Goal: Task Accomplishment & Management: Use online tool/utility

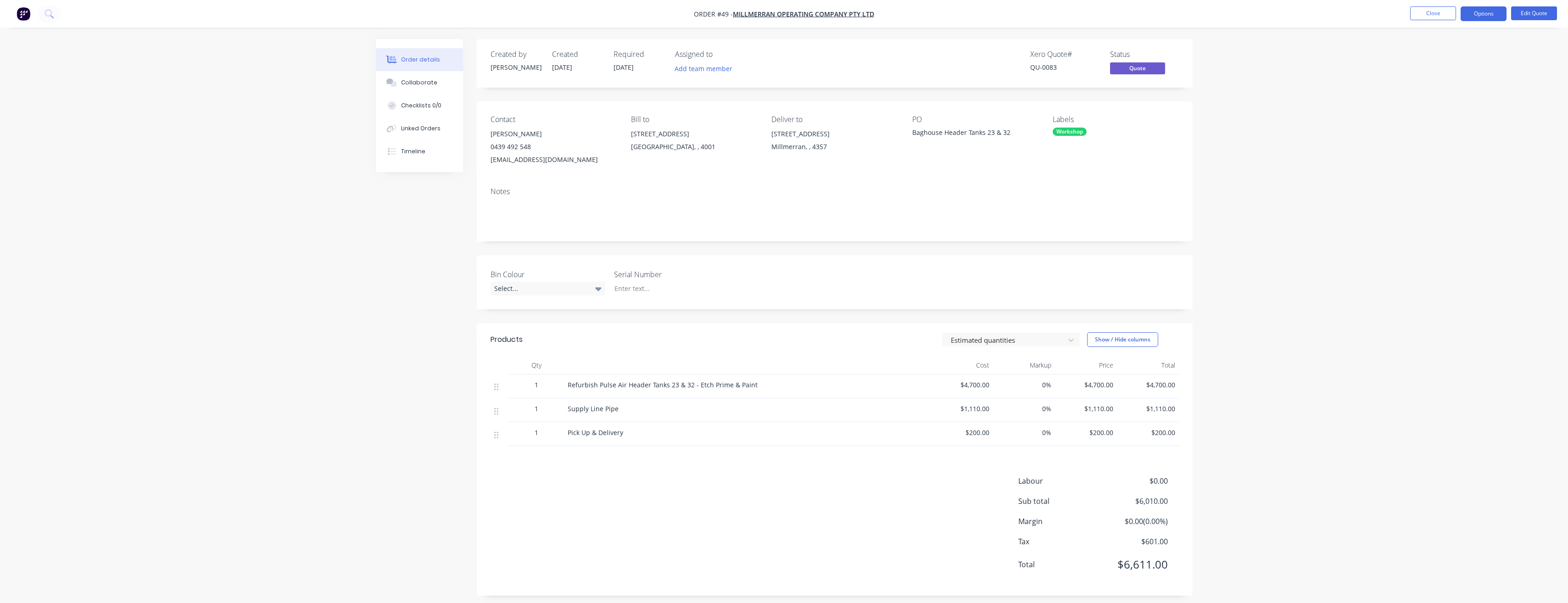
click at [1136, 70] on span "Quote" at bounding box center [1138, 68] width 55 height 12
click at [1130, 70] on span "Quote" at bounding box center [1138, 68] width 55 height 12
click at [1429, 7] on nav "Order #49 - Millmerran Operating Company Pty Ltd Close Options Edit Quote" at bounding box center [784, 13] width 1568 height 28
click at [1429, 7] on button "Close" at bounding box center [1433, 13] width 46 height 14
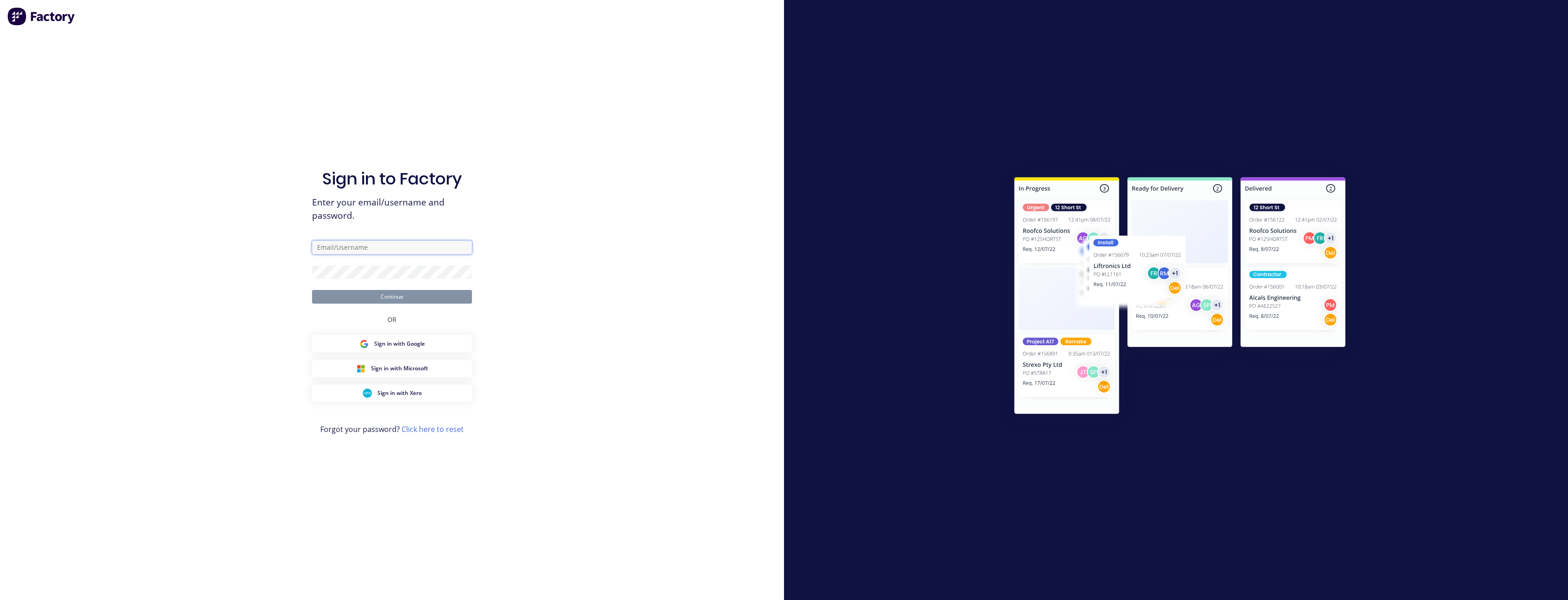
click at [349, 249] on input "text" at bounding box center [392, 248] width 160 height 14
type input "[PERSON_NAME][EMAIL_ADDRESS][DOMAIN_NAME]"
click at [312, 290] on button "Continue" at bounding box center [392, 297] width 160 height 14
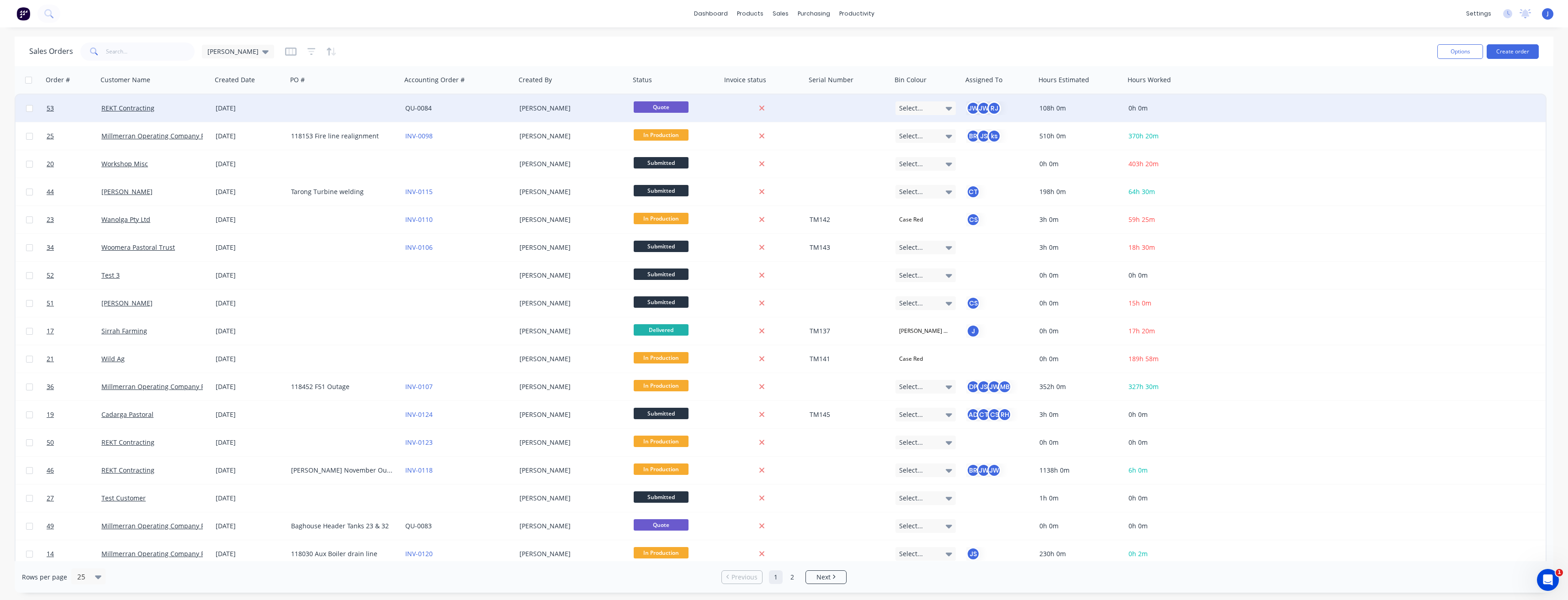
click at [668, 107] on span "Quote" at bounding box center [661, 107] width 55 height 12
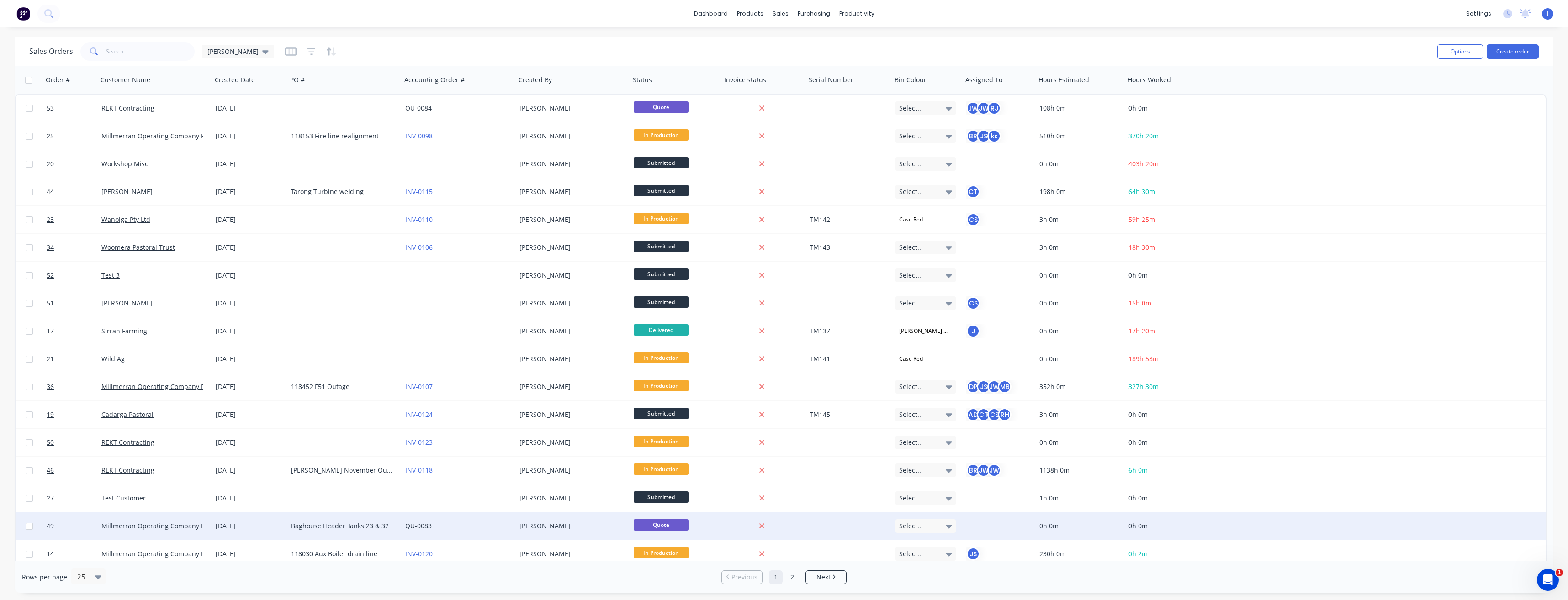
click at [649, 523] on span "Quote" at bounding box center [661, 525] width 55 height 12
click at [602, 525] on div "[PERSON_NAME]" at bounding box center [570, 526] width 102 height 9
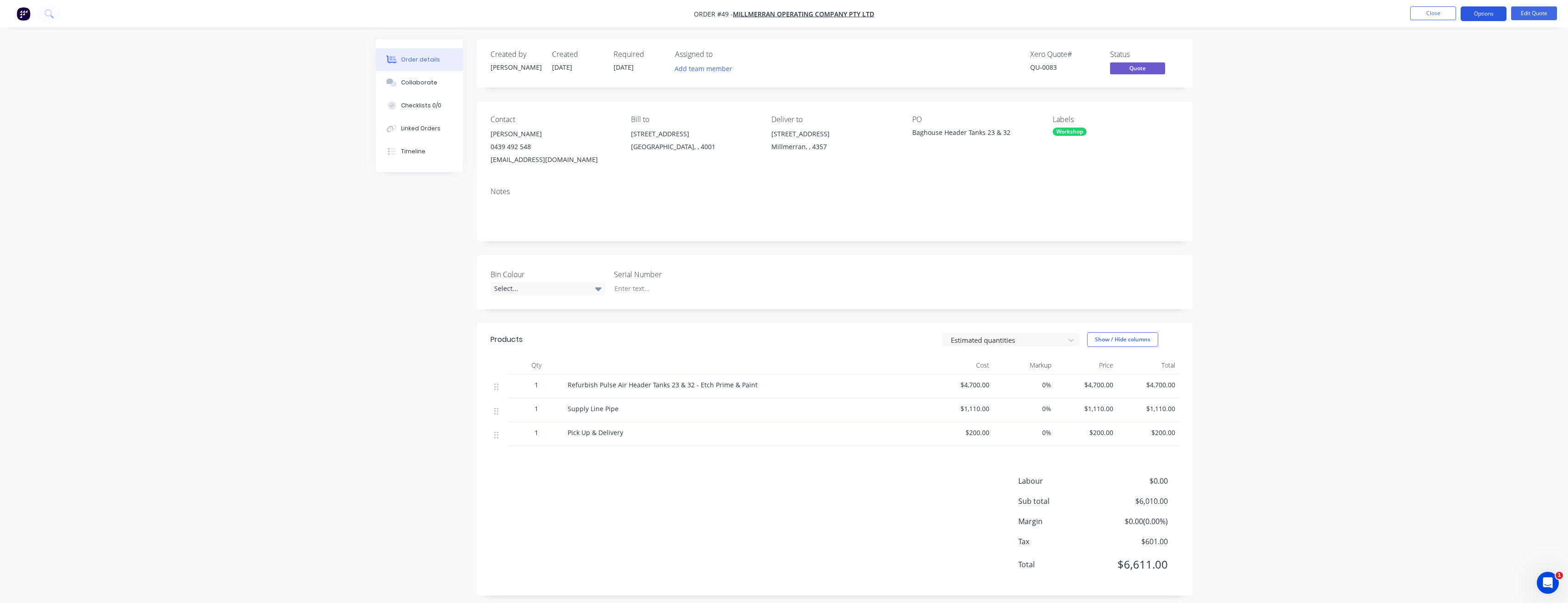
click at [1489, 15] on button "Options" at bounding box center [1483, 14] width 46 height 15
click at [1467, 109] on div "Convert to Order" at bounding box center [1456, 111] width 84 height 13
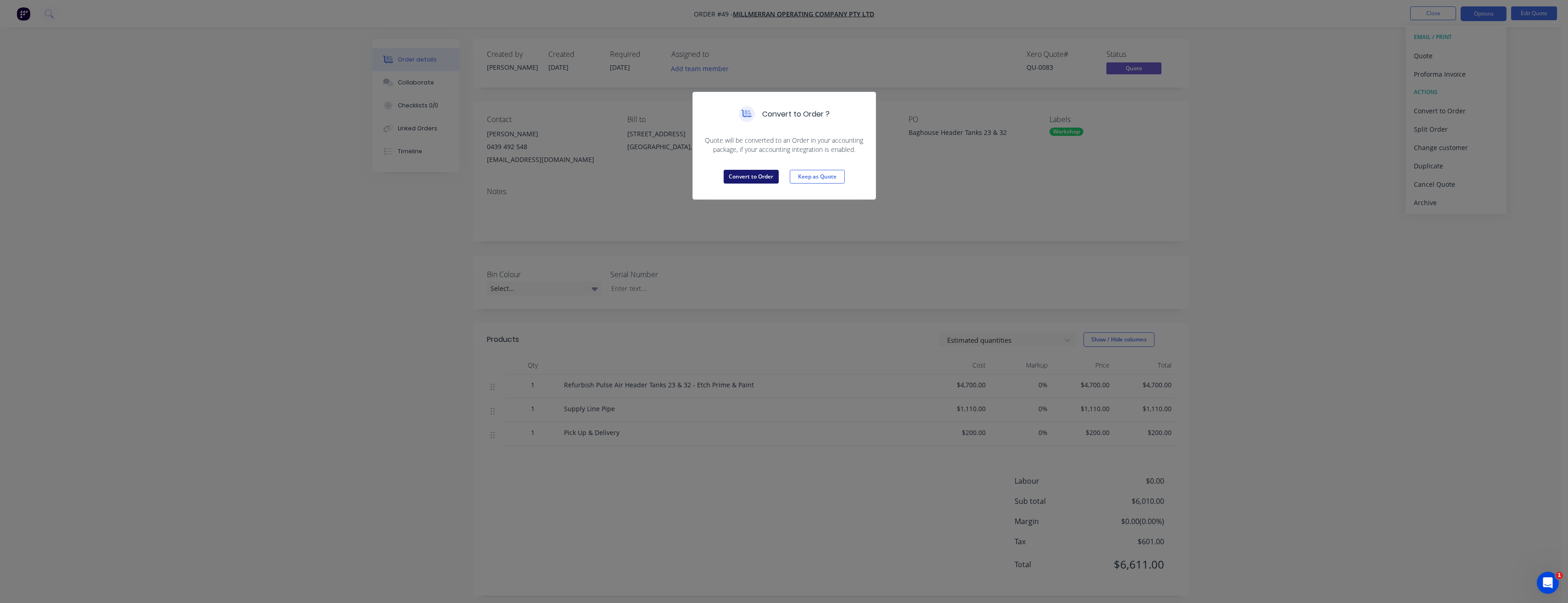
click at [743, 177] on button "Convert to Order" at bounding box center [751, 177] width 55 height 14
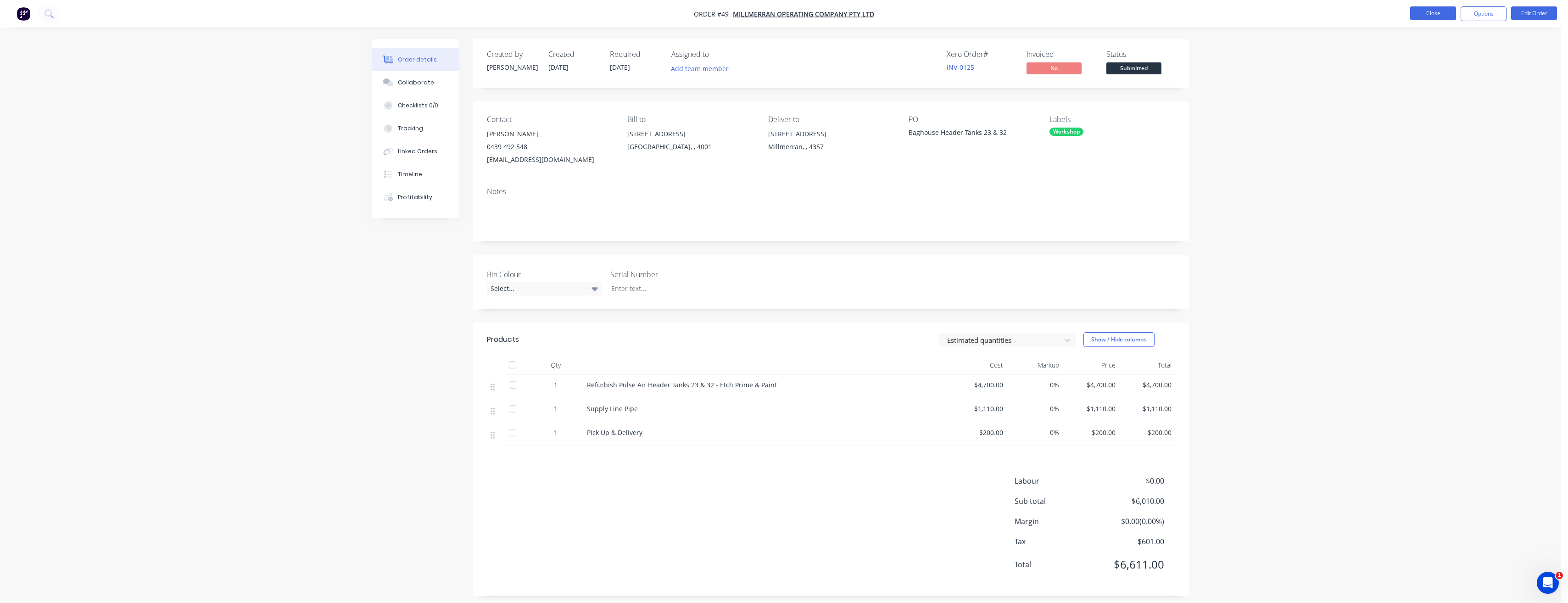
click at [1429, 11] on button "Close" at bounding box center [1433, 13] width 46 height 14
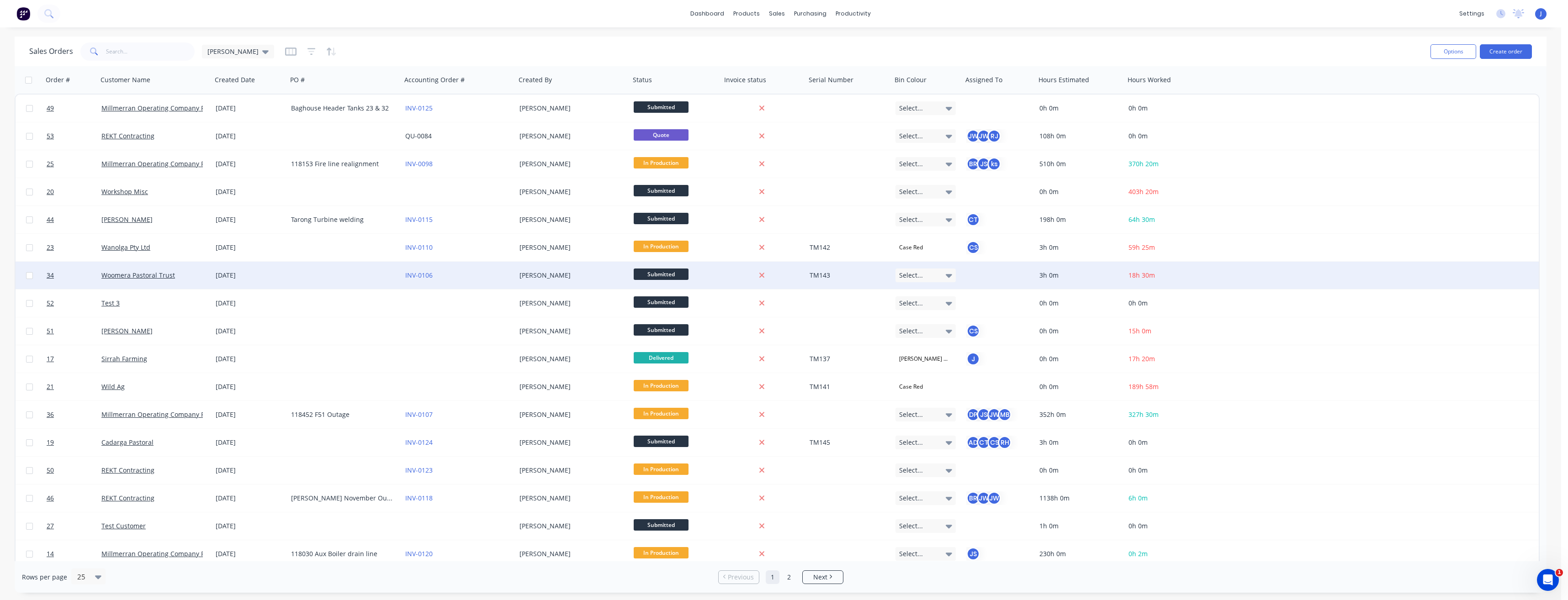
click at [667, 275] on span "Submitted" at bounding box center [661, 274] width 55 height 12
click at [661, 338] on span "In Production" at bounding box center [658, 337] width 41 height 9
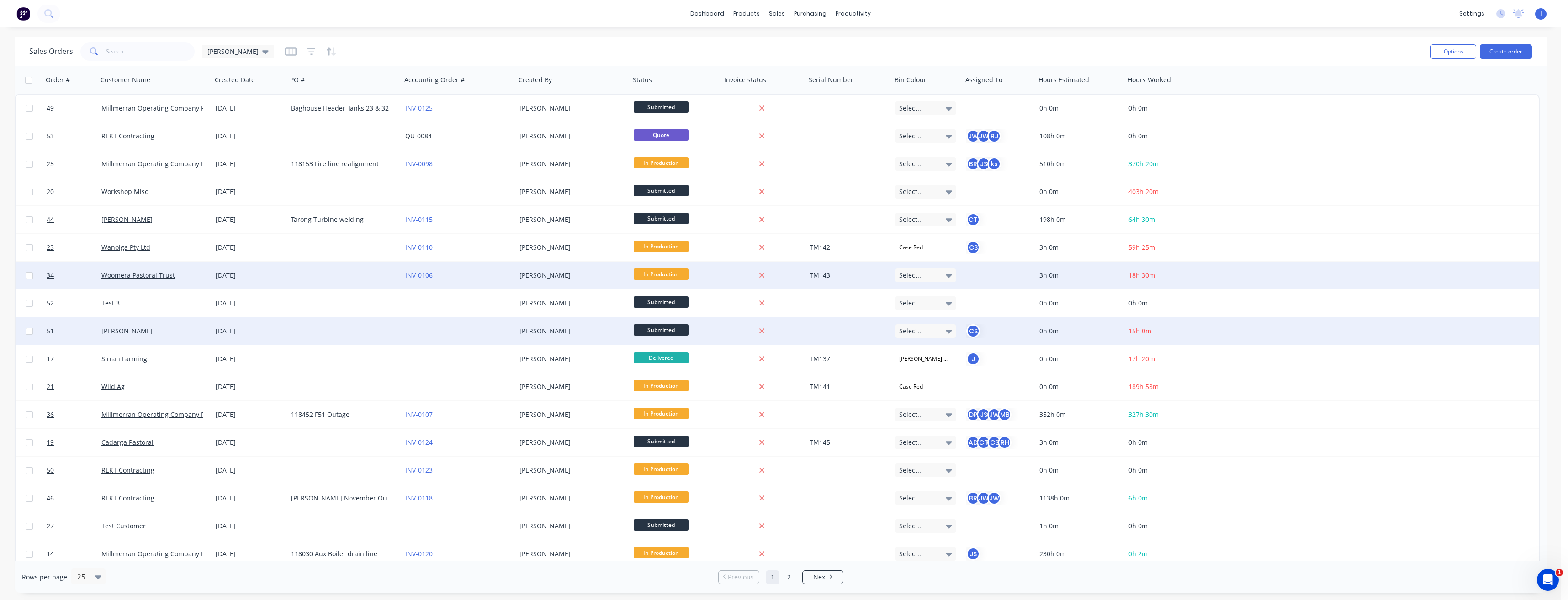
click at [655, 334] on span "Submitted" at bounding box center [661, 330] width 55 height 12
click at [659, 393] on span "In Production" at bounding box center [658, 393] width 41 height 9
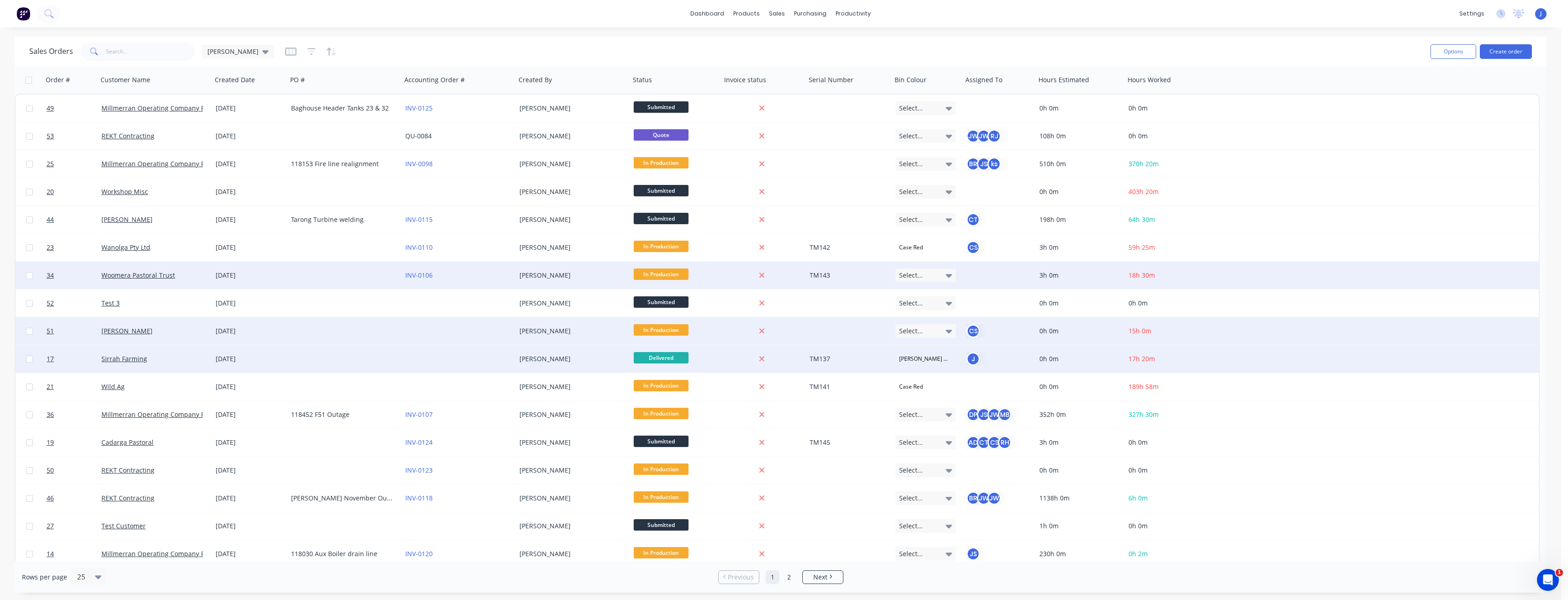
click at [681, 358] on span "Delivered" at bounding box center [661, 358] width 55 height 12
click at [673, 506] on button "Picked Up" at bounding box center [679, 506] width 91 height 17
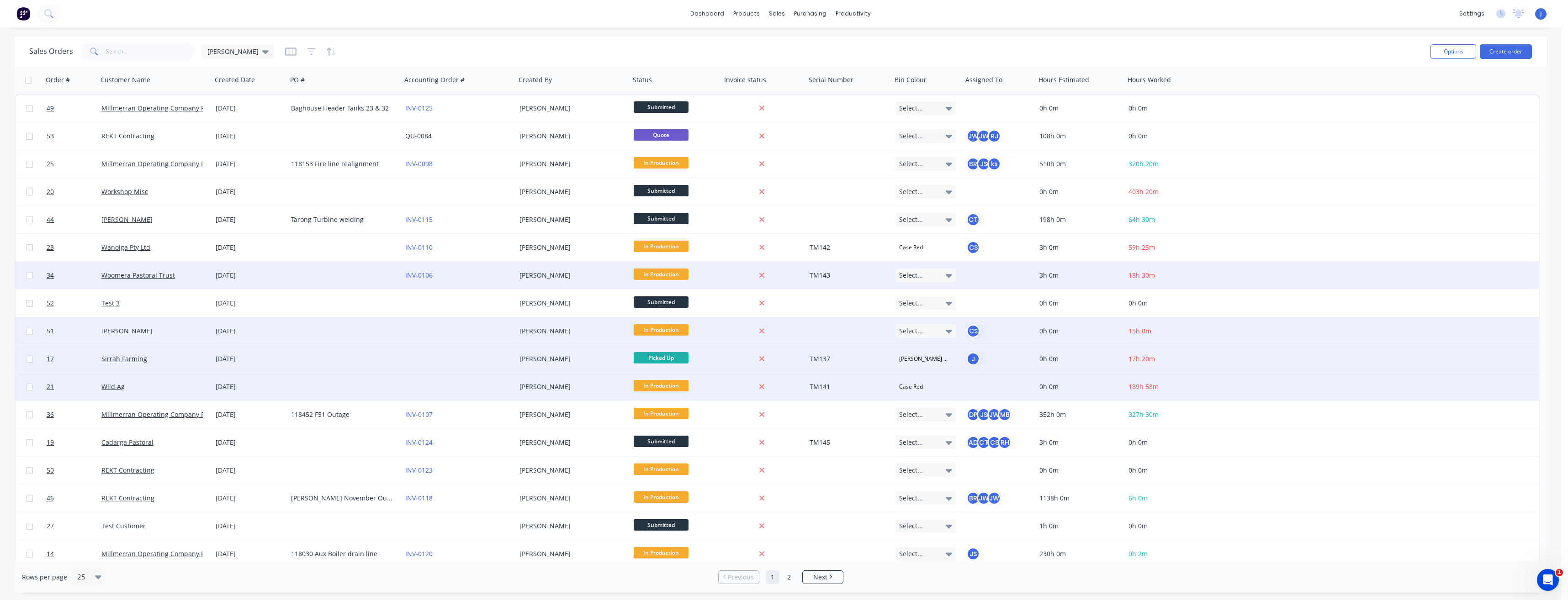
click at [654, 387] on span "In Production" at bounding box center [661, 385] width 55 height 12
click at [660, 466] on span "Ready for Fit-Out" at bounding box center [663, 466] width 52 height 9
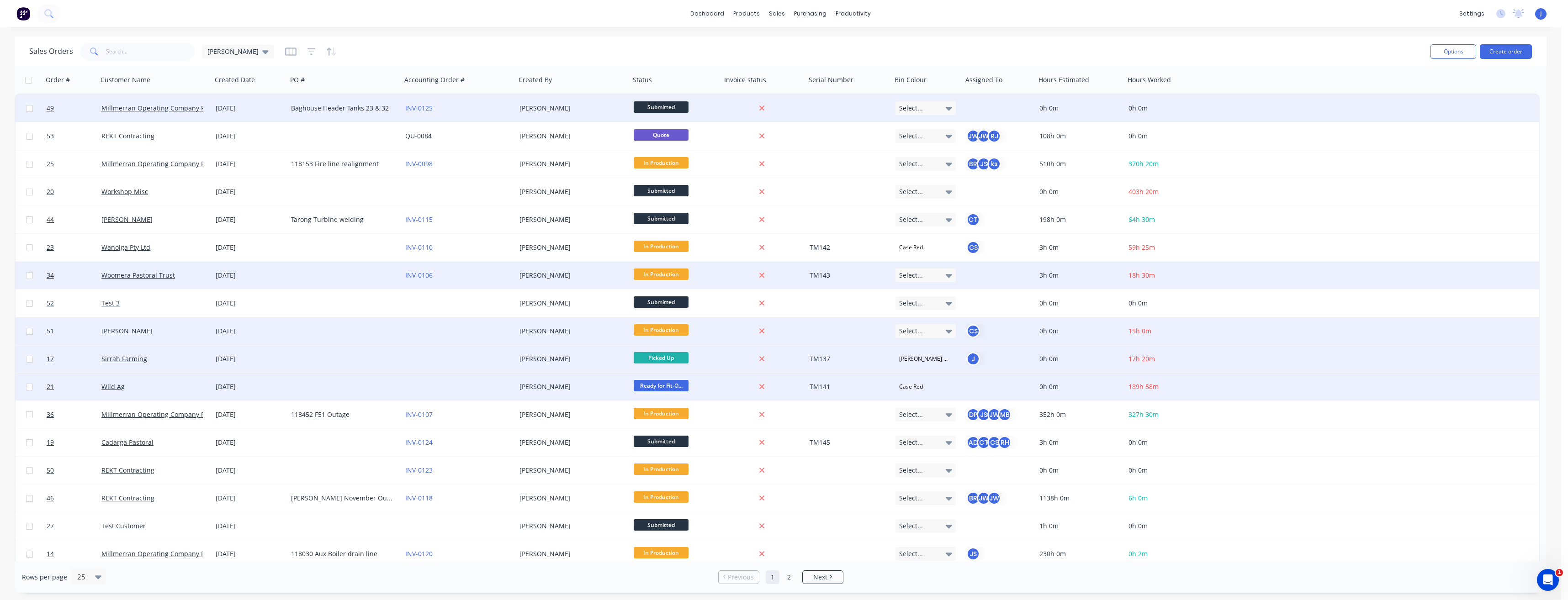
click at [653, 108] on span "Submitted" at bounding box center [661, 107] width 55 height 12
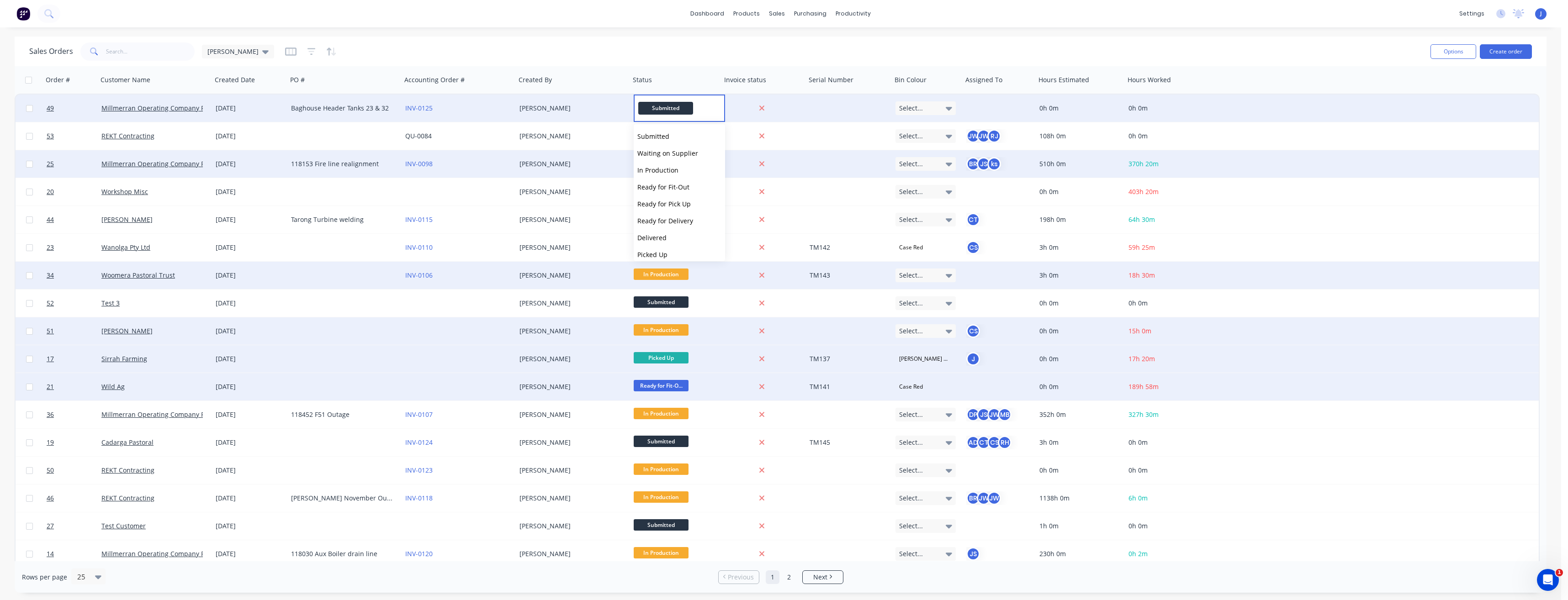
drag, startPoint x: 656, startPoint y: 167, endPoint x: 653, endPoint y: 178, distance: 11.4
click at [656, 168] on span "In Production" at bounding box center [658, 170] width 41 height 9
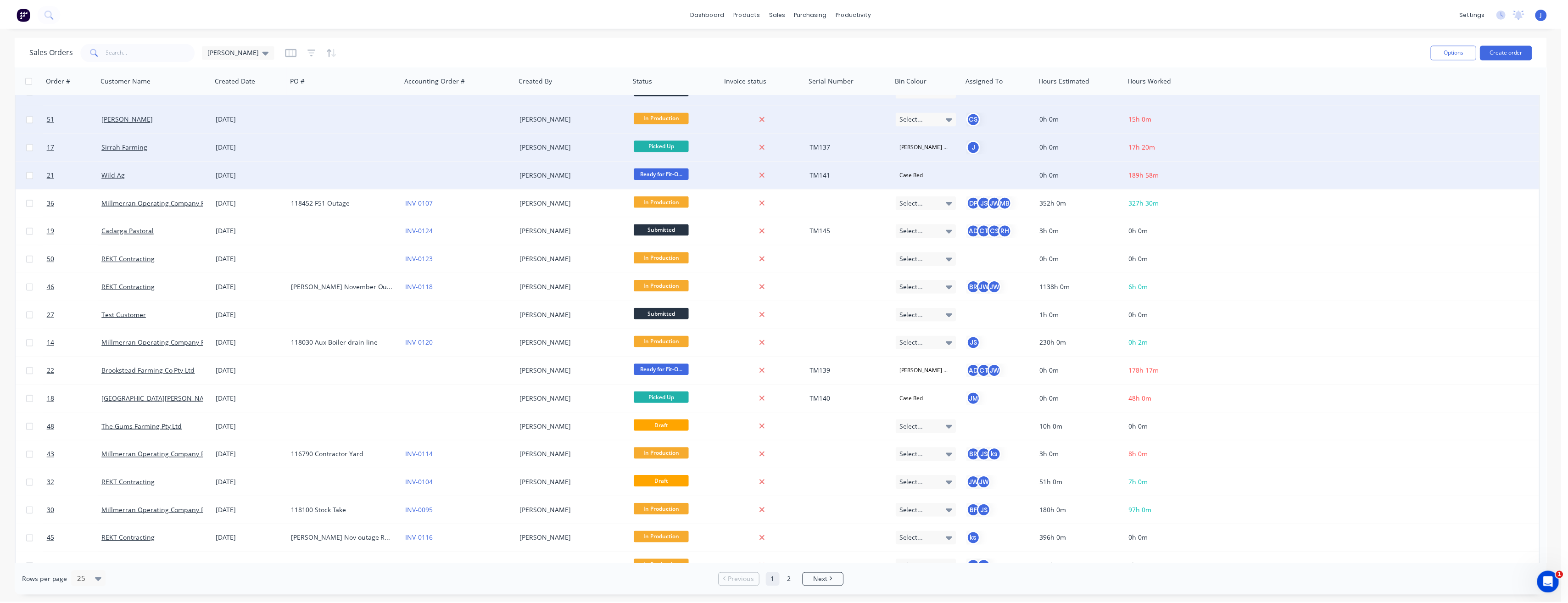
scroll to position [230, 0]
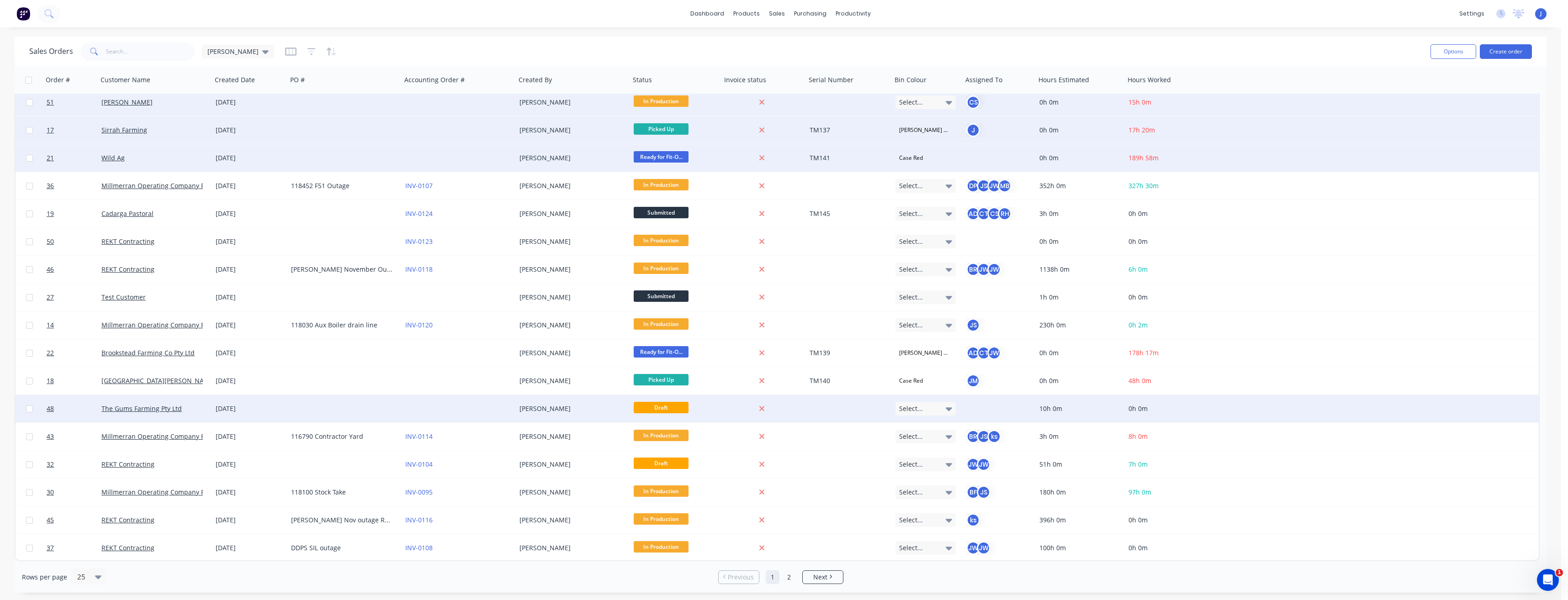
click at [359, 405] on div at bounding box center [345, 408] width 114 height 27
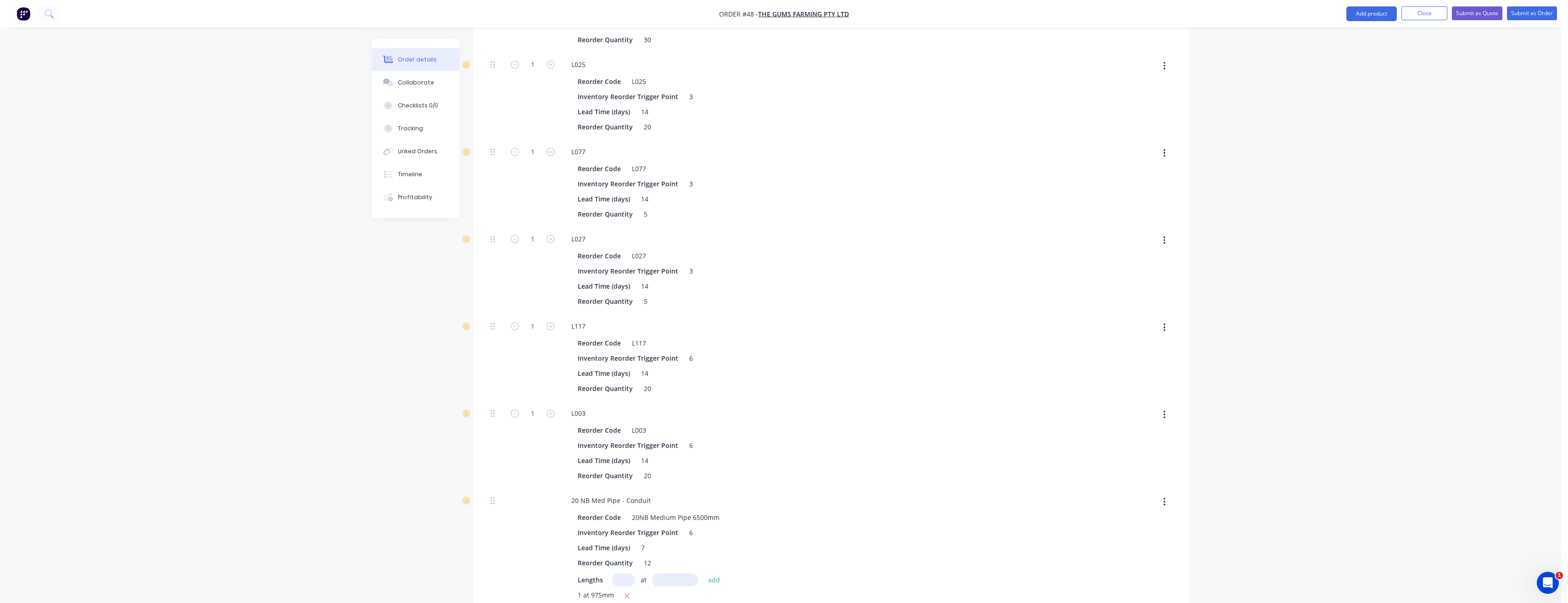
scroll to position [5646, 0]
click at [1531, 15] on button "Submit as Order" at bounding box center [1532, 13] width 50 height 14
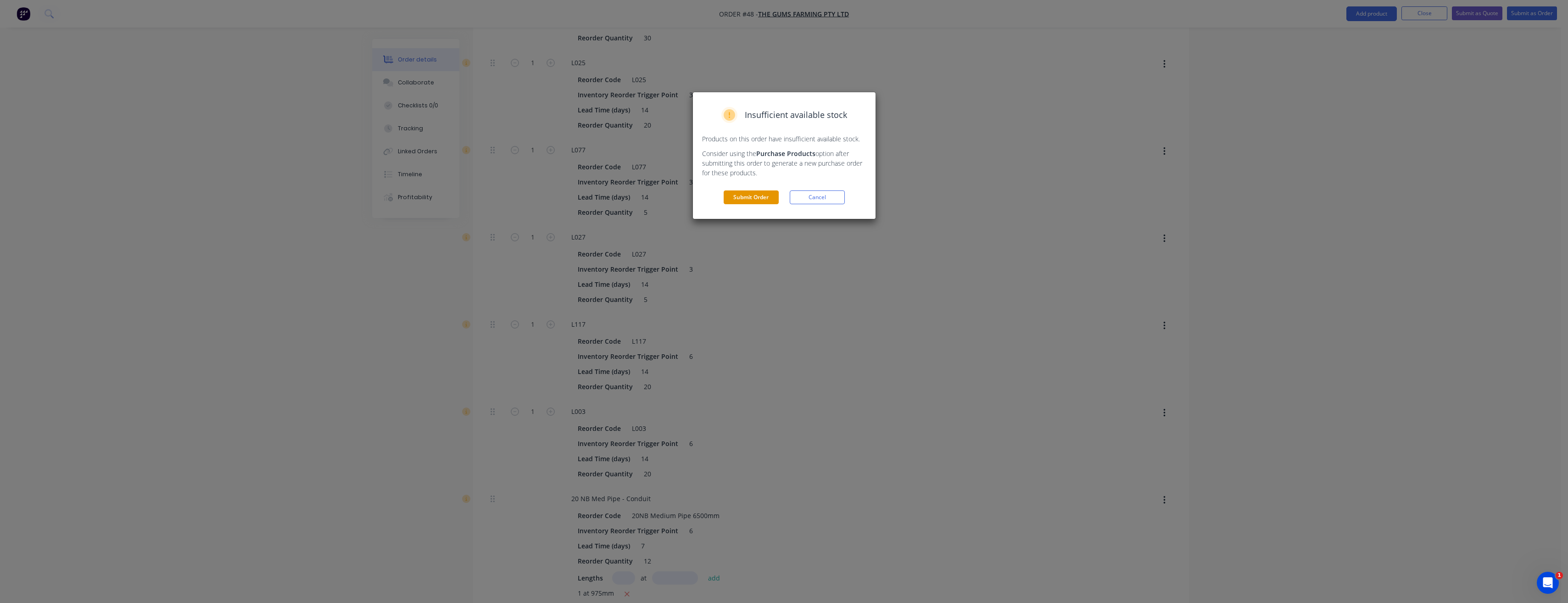
click at [759, 198] on button "Submit Order" at bounding box center [751, 197] width 55 height 14
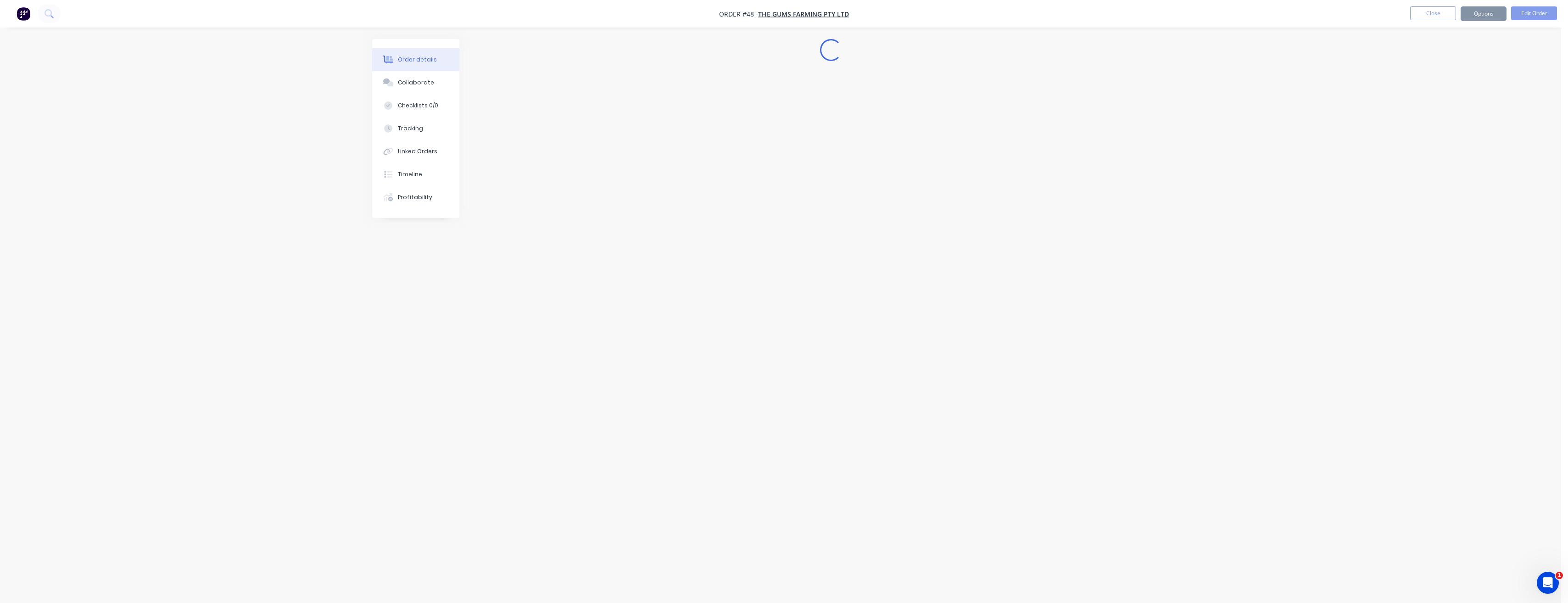
scroll to position [0, 0]
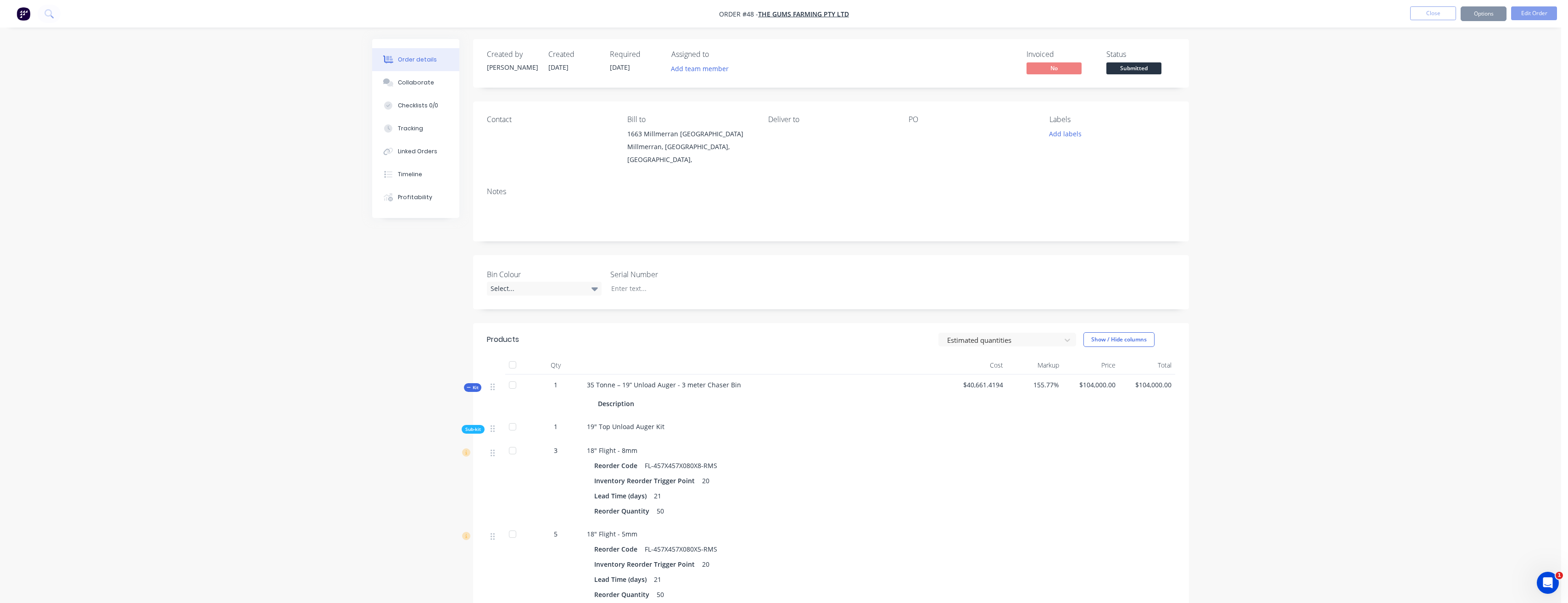
click at [1441, 12] on button "Close" at bounding box center [1433, 13] width 46 height 14
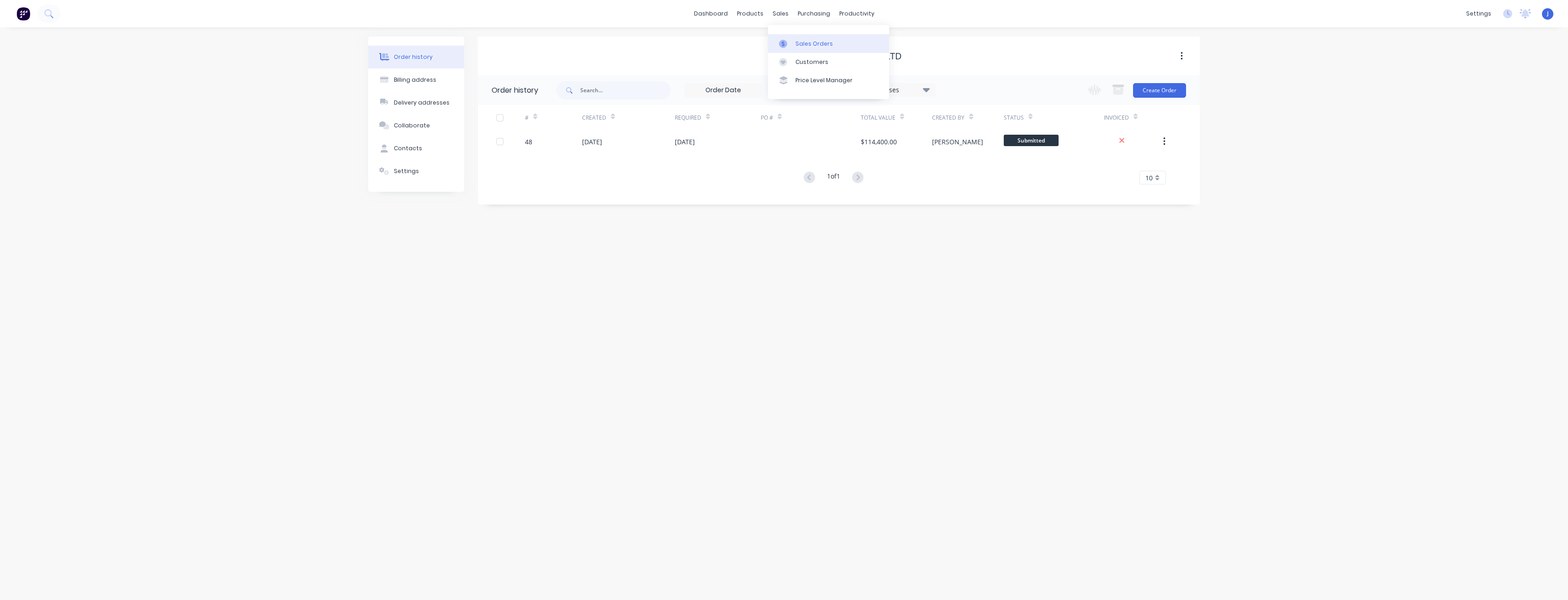
click at [794, 42] on link "Sales Orders" at bounding box center [828, 43] width 121 height 18
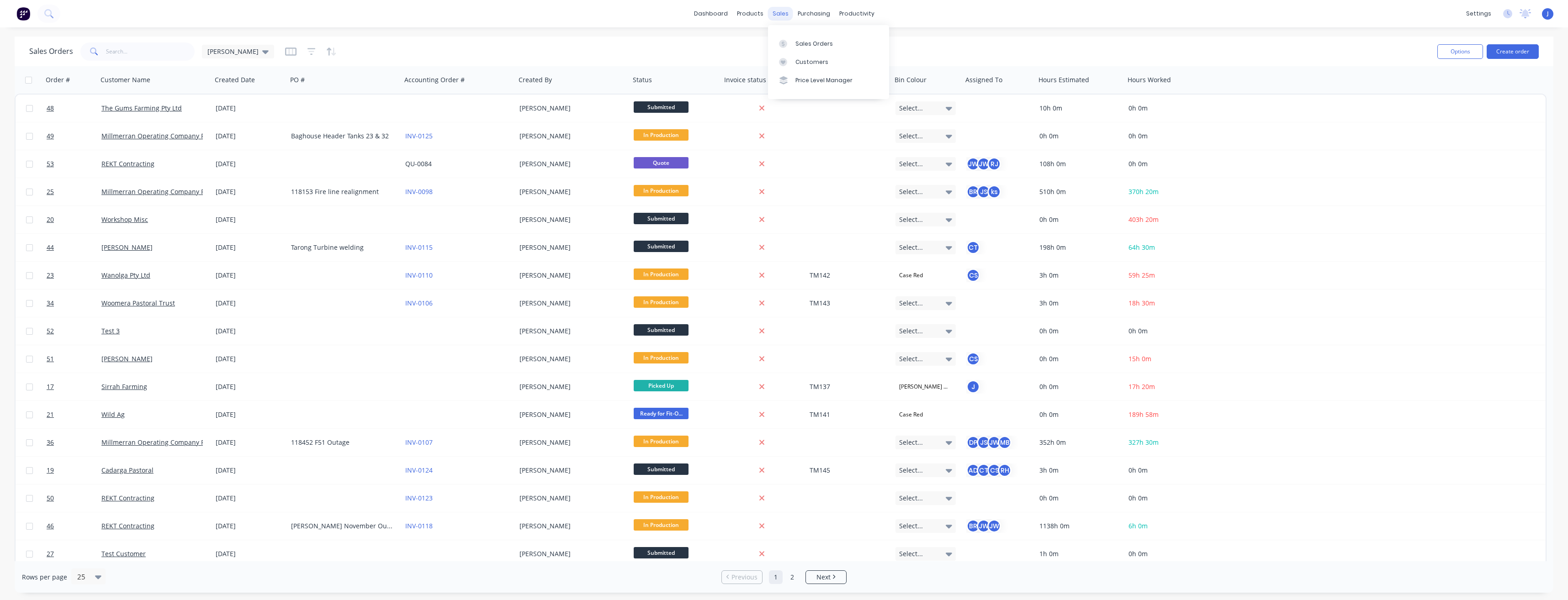
click at [777, 16] on div "sales" at bounding box center [780, 13] width 25 height 14
click at [796, 59] on div "Customers" at bounding box center [812, 62] width 33 height 9
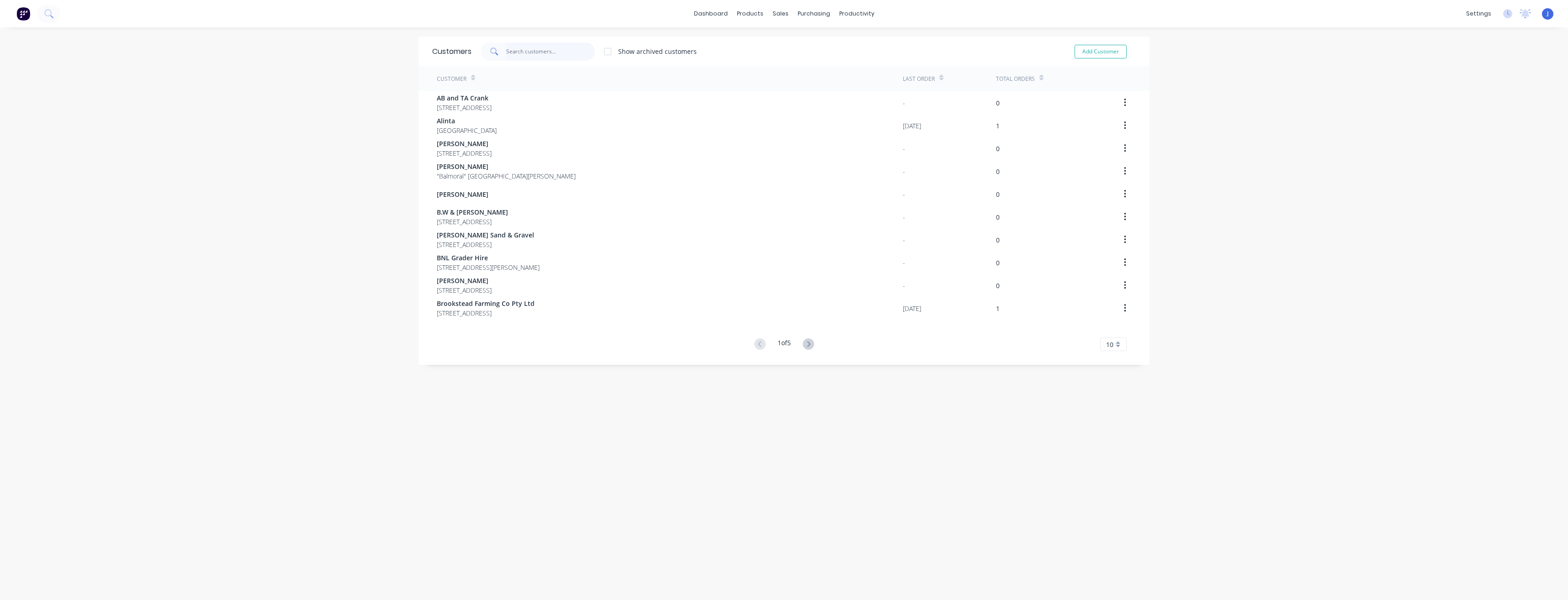
click at [523, 50] on input "text" at bounding box center [551, 52] width 89 height 18
click at [808, 343] on g at bounding box center [808, 344] width 12 height 12
click at [807, 343] on icon at bounding box center [808, 344] width 3 height 5
click at [807, 343] on icon at bounding box center [808, 344] width 12 height 12
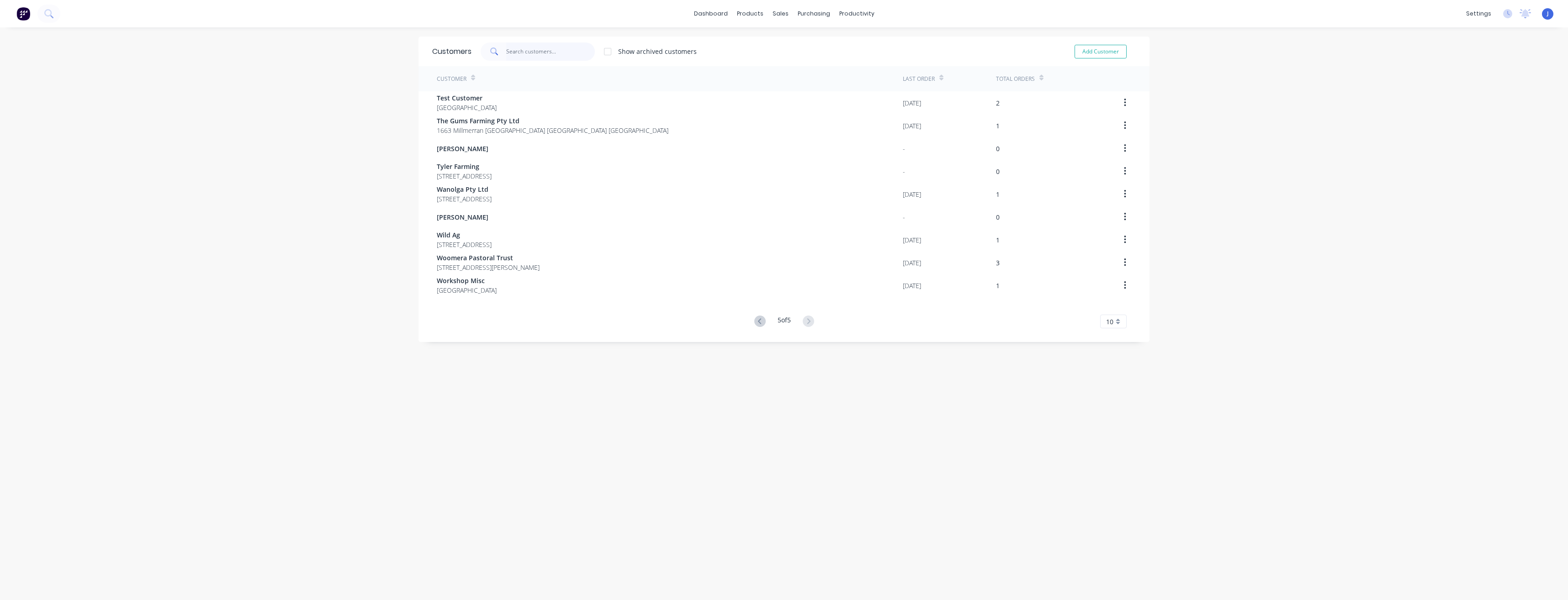
click at [525, 57] on input "text" at bounding box center [551, 52] width 89 height 18
type input "J"
click at [780, 18] on div "sales" at bounding box center [780, 13] width 25 height 14
click at [802, 43] on div "Sales Orders" at bounding box center [811, 44] width 38 height 9
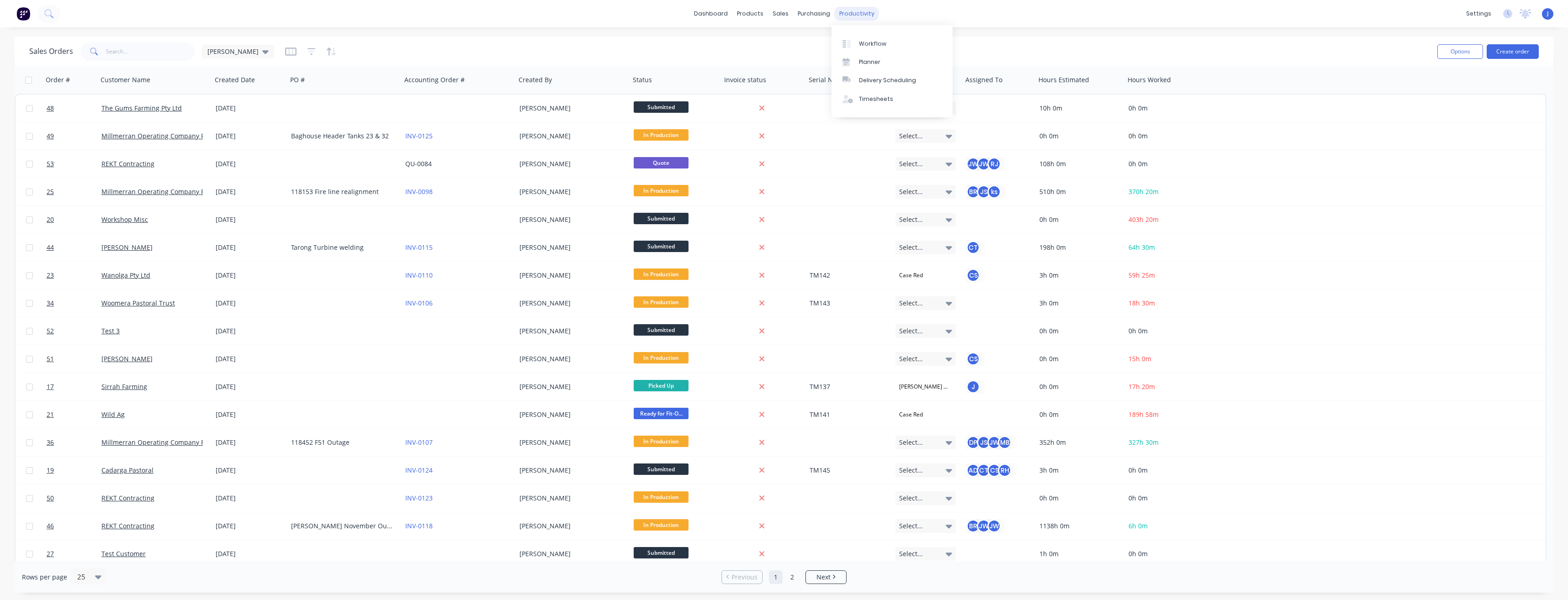
click at [856, 12] on div "productivity" at bounding box center [856, 13] width 44 height 14
click at [870, 59] on div "Planner" at bounding box center [869, 62] width 21 height 9
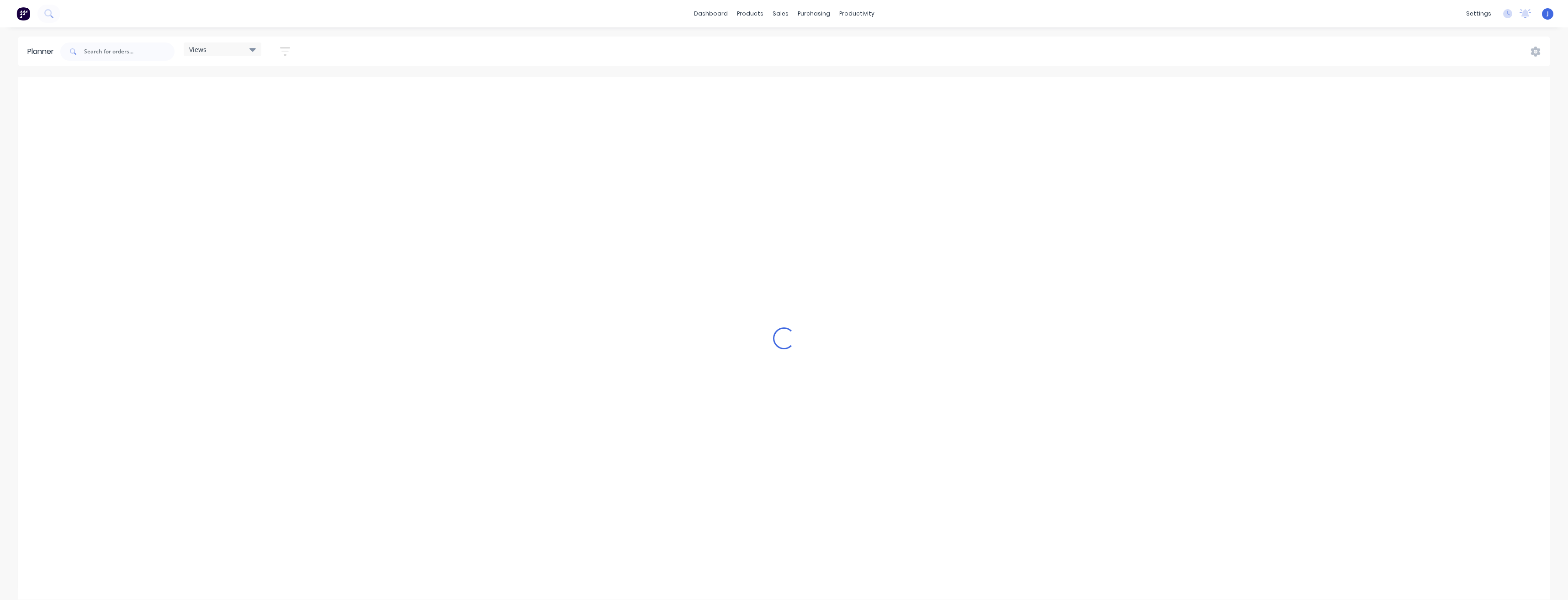
scroll to position [0, 2047]
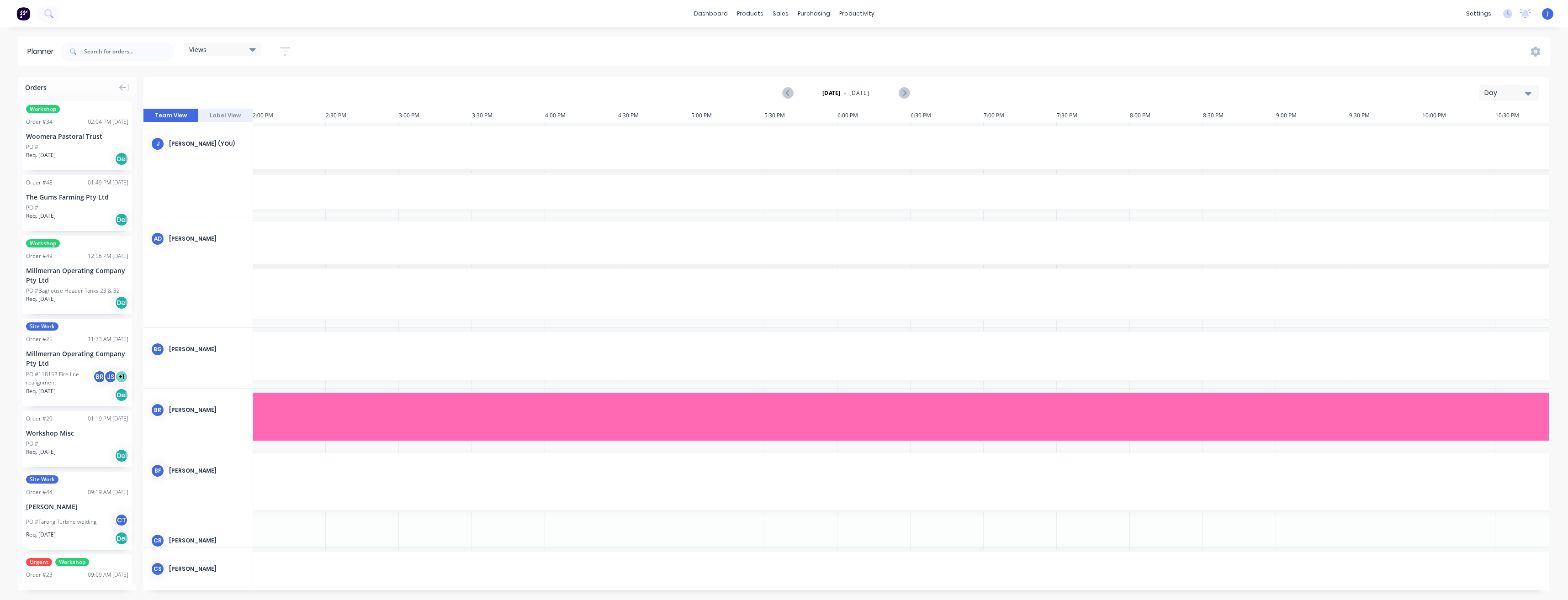
click at [1522, 93] on div "Day" at bounding box center [1505, 93] width 42 height 10
click at [1494, 143] on div "Week" at bounding box center [1493, 136] width 91 height 18
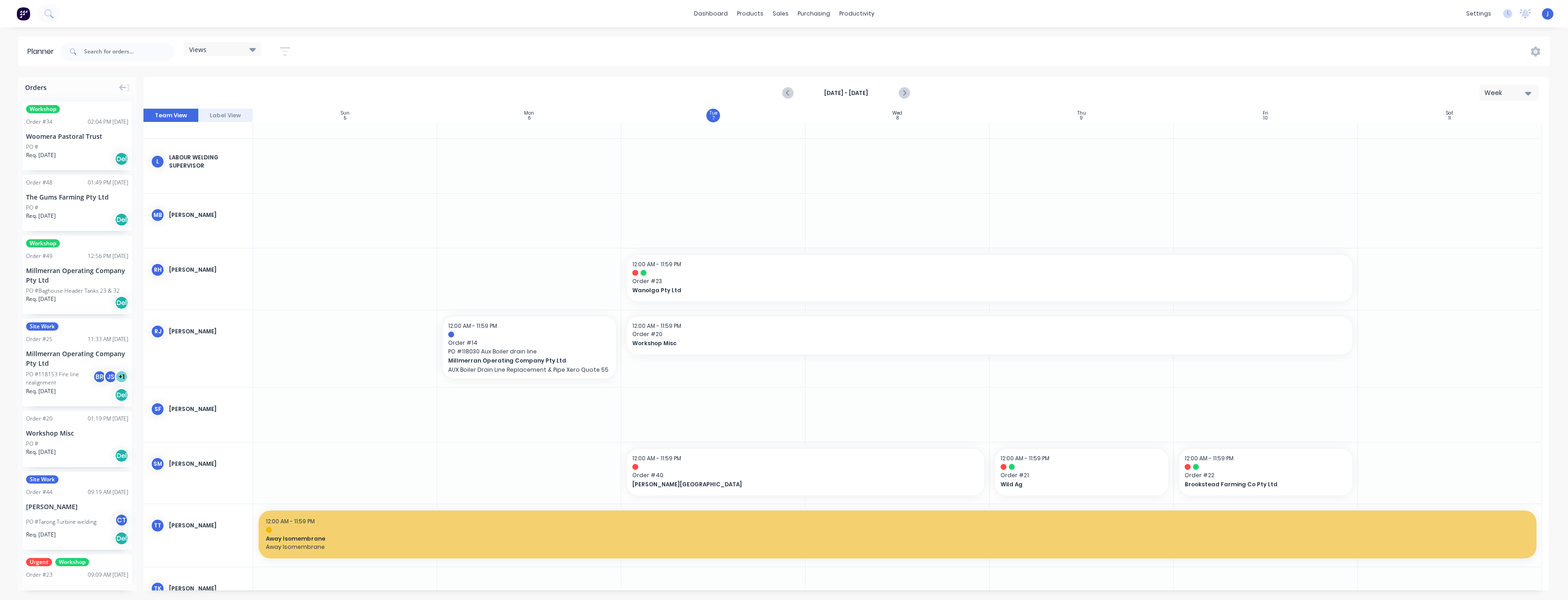
scroll to position [1622, 0]
